Goal: Information Seeking & Learning: Stay updated

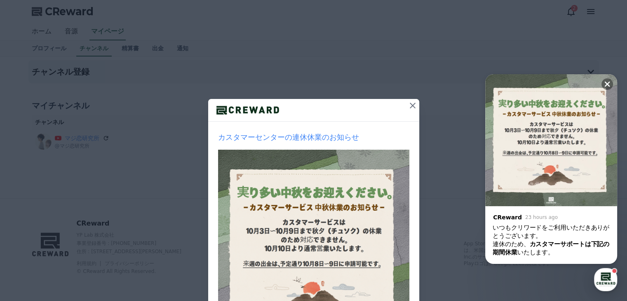
click at [408, 105] on icon at bounding box center [413, 106] width 10 height 10
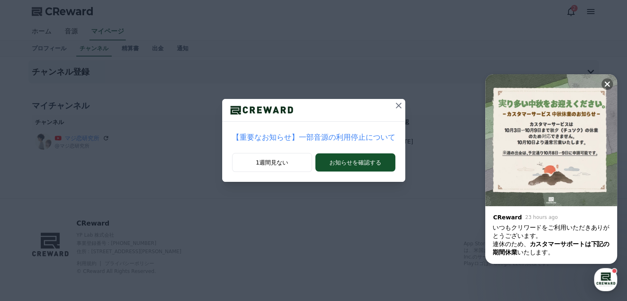
click at [408, 105] on div "【重要なお知らせ】一部音源の利用停止について 1週間見ない お知らせを確認する" at bounding box center [313, 97] width 627 height 195
click at [394, 103] on icon at bounding box center [399, 106] width 10 height 10
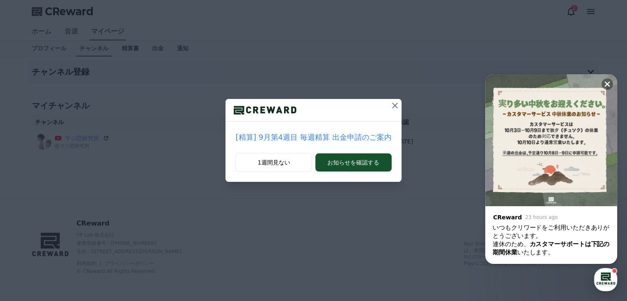
click at [390, 104] on icon at bounding box center [395, 106] width 10 height 10
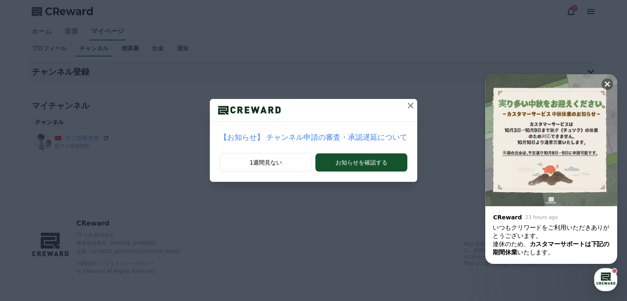
click at [405, 103] on icon at bounding box center [410, 106] width 10 height 10
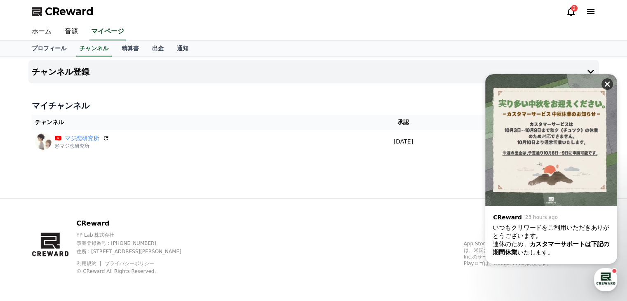
click at [607, 85] on icon at bounding box center [607, 84] width 8 height 8
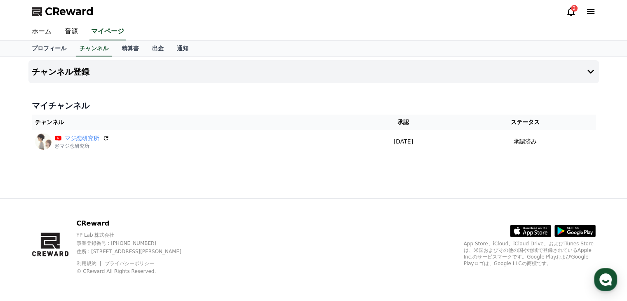
click at [567, 10] on icon at bounding box center [571, 12] width 10 height 10
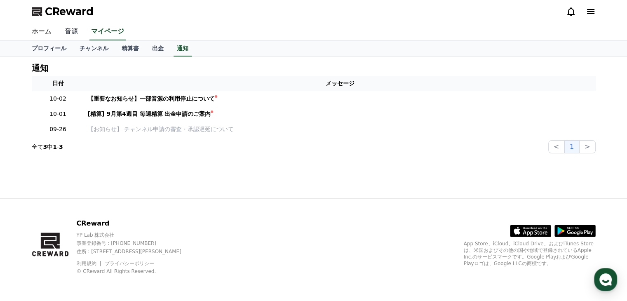
click at [66, 31] on link "音源" at bounding box center [71, 31] width 26 height 17
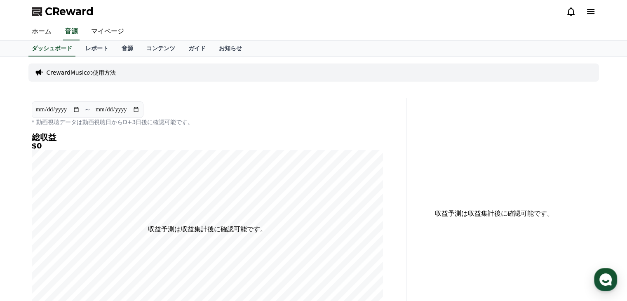
click at [51, 110] on input "**********" at bounding box center [57, 109] width 45 height 9
click at [76, 108] on input "**********" at bounding box center [57, 109] width 45 height 9
type input "**********"
click at [87, 48] on link "レポート" at bounding box center [97, 49] width 36 height 16
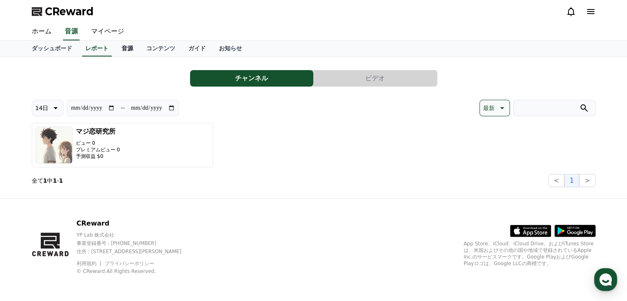
click at [115, 47] on link "音源" at bounding box center [127, 49] width 25 height 16
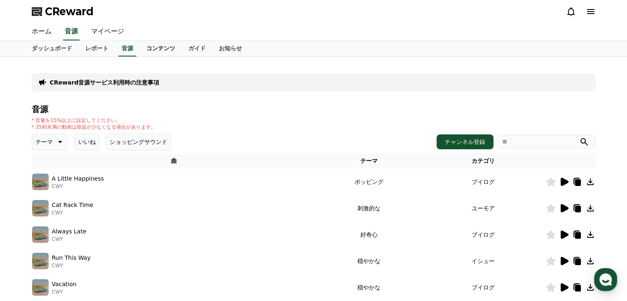
click at [140, 47] on link "コンテンツ" at bounding box center [161, 49] width 42 height 16
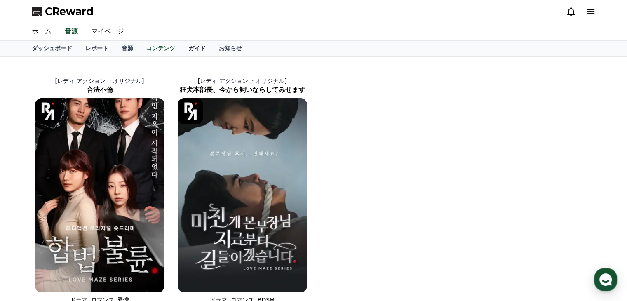
click at [182, 45] on link "ガイド" at bounding box center [197, 49] width 30 height 16
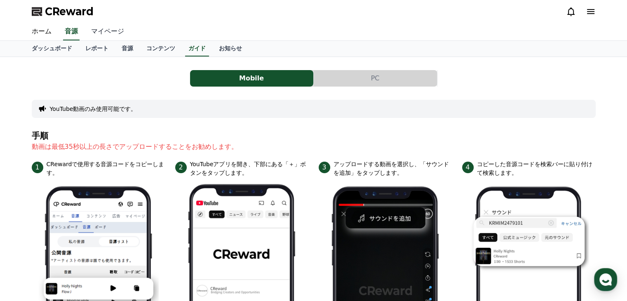
click at [101, 28] on link "マイページ" at bounding box center [107, 31] width 46 height 17
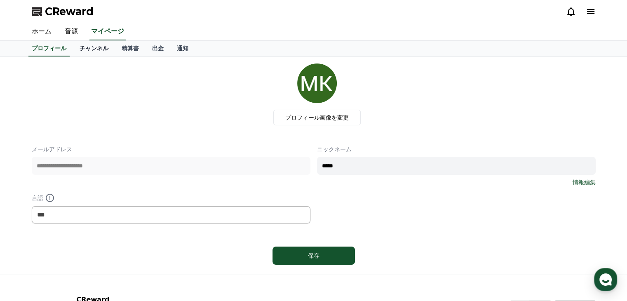
click at [85, 46] on link "チャンネル" at bounding box center [94, 49] width 42 height 16
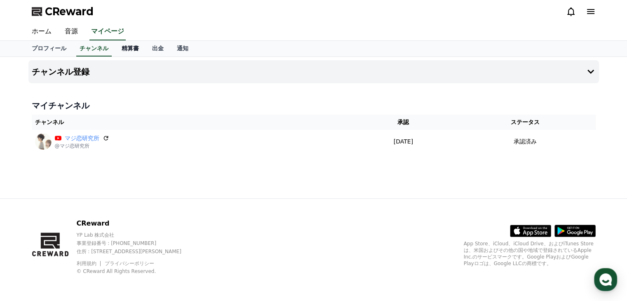
click at [115, 52] on link "精算書" at bounding box center [130, 49] width 30 height 16
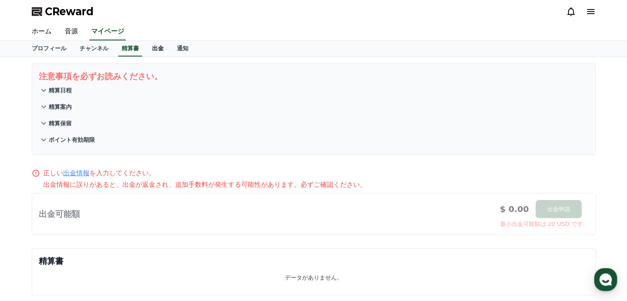
click at [151, 51] on link "出金" at bounding box center [157, 49] width 25 height 16
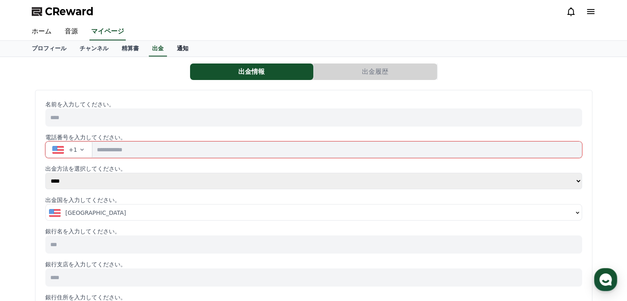
click at [170, 48] on link "通知" at bounding box center [182, 49] width 25 height 16
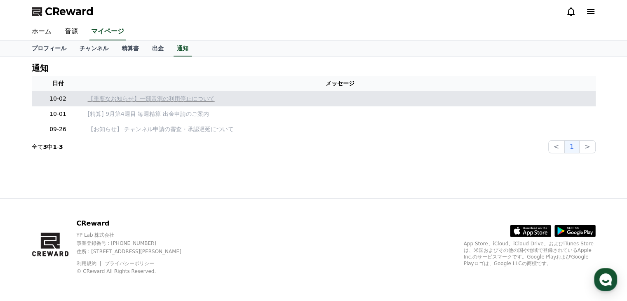
click at [172, 97] on p "【重要なお知らせ】一部音源の利用停止について" at bounding box center [340, 98] width 504 height 9
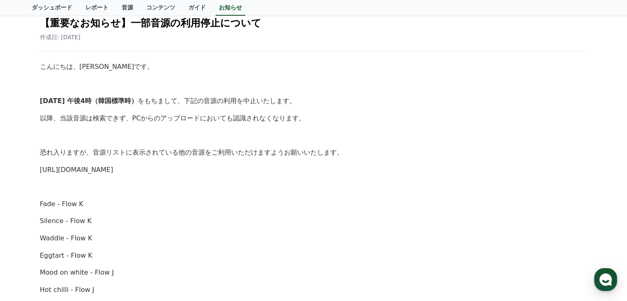
scroll to position [34, 0]
